Goal: Find specific page/section: Find specific page/section

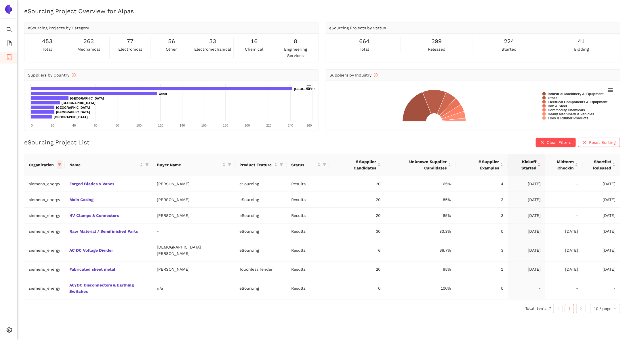
click at [61, 164] on icon "filter" at bounding box center [59, 164] width 3 height 3
click at [19, 265] on span "Reset" at bounding box center [17, 265] width 11 height 6
checkbox input "false"
click at [32, 178] on input "text" at bounding box center [43, 176] width 50 height 6
type input "sbb"
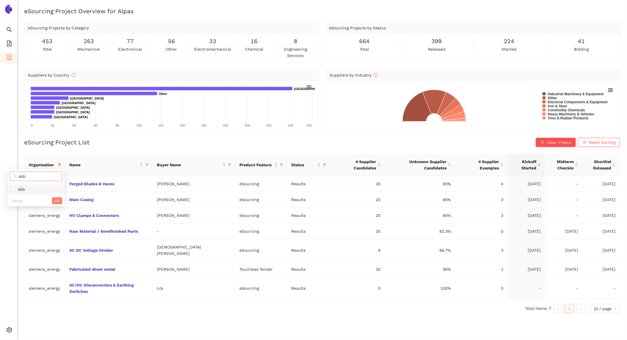
click at [30, 188] on span "sbb" at bounding box center [36, 189] width 50 height 6
checkbox input "true"
click at [54, 200] on span "OK" at bounding box center [56, 201] width 5 height 6
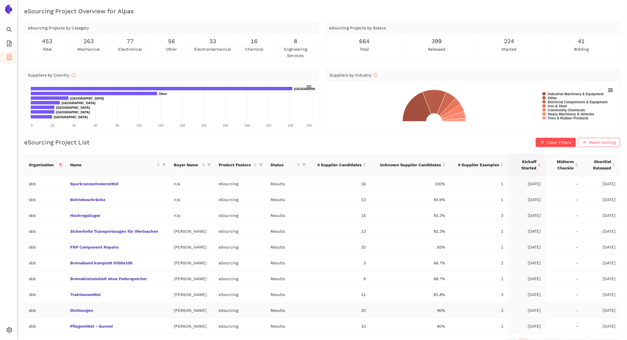
scroll to position [11, 0]
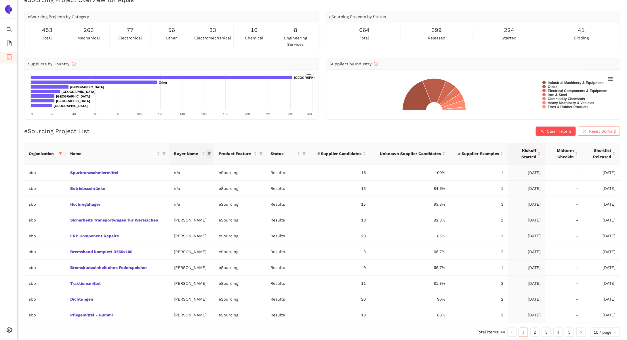
click at [212, 155] on span "this column's title is Buyer Name,this column is sortable" at bounding box center [209, 153] width 6 height 9
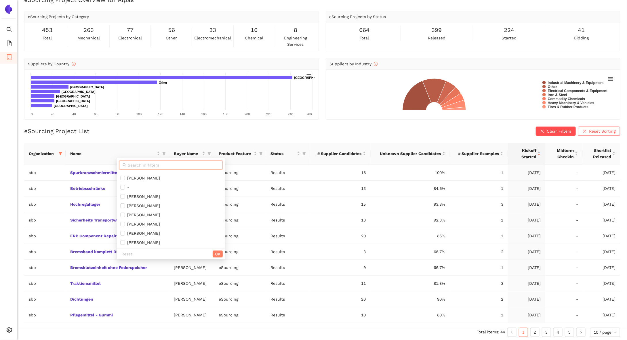
click at [173, 165] on input "text" at bounding box center [173, 165] width 91 height 6
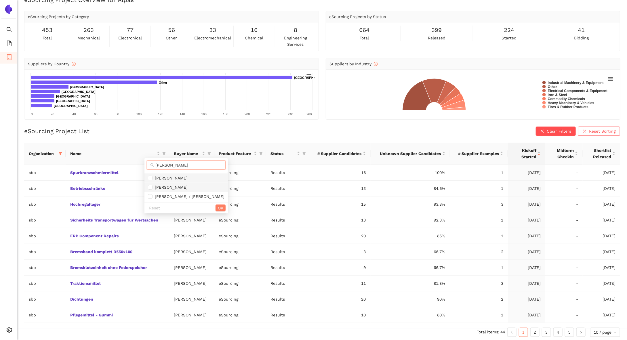
type input "[PERSON_NAME]"
click at [187, 186] on span "[PERSON_NAME]" at bounding box center [186, 187] width 76 height 6
checkbox input "true"
click at [215, 206] on button "OK" at bounding box center [220, 207] width 10 height 7
